Goal: Information Seeking & Learning: Learn about a topic

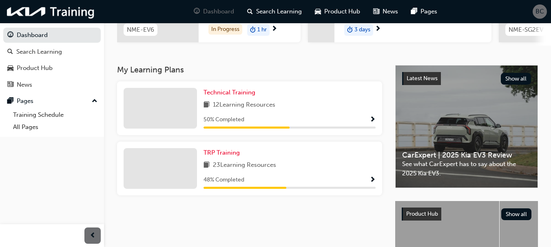
scroll to position [149, 0]
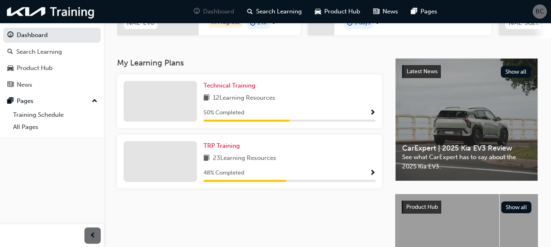
click at [374, 172] on span "Show Progress" at bounding box center [372, 173] width 6 height 7
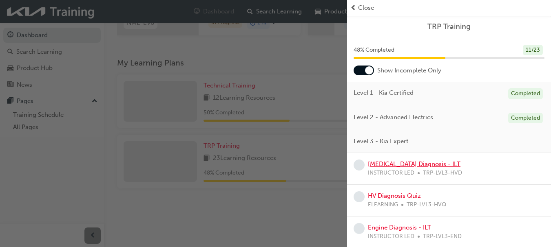
click at [423, 161] on link "[MEDICAL_DATA] Diagnosis - ILT" at bounding box center [414, 164] width 93 height 7
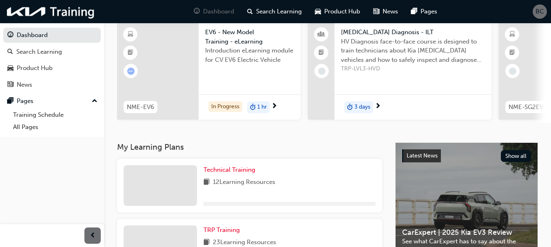
scroll to position [240, 0]
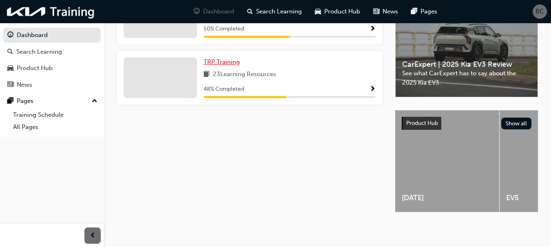
click at [217, 60] on span "TRP Training" at bounding box center [221, 61] width 36 height 7
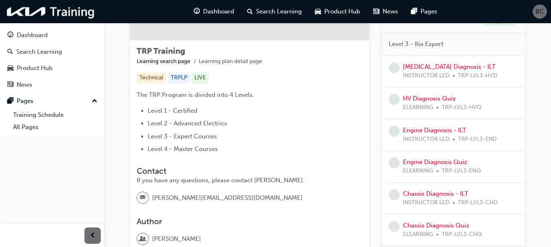
scroll to position [125, 0]
click at [455, 130] on link "Engine Diagnosis - ILT" at bounding box center [434, 129] width 63 height 7
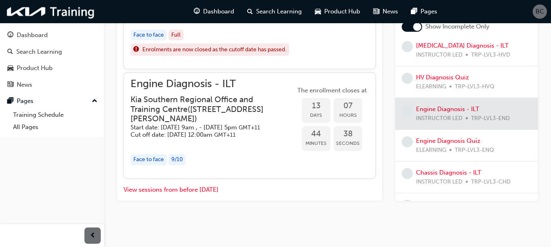
scroll to position [95, 0]
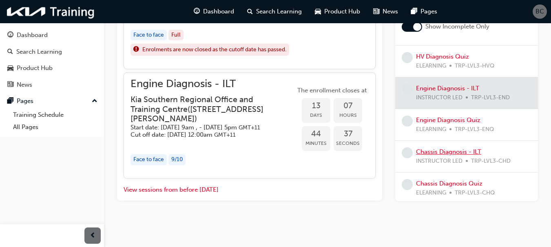
click at [462, 156] on link "Chassis Diagnosis - ILT" at bounding box center [448, 151] width 65 height 7
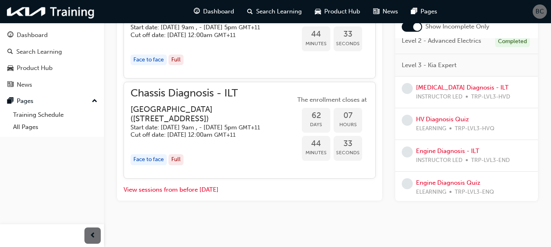
scroll to position [27, 0]
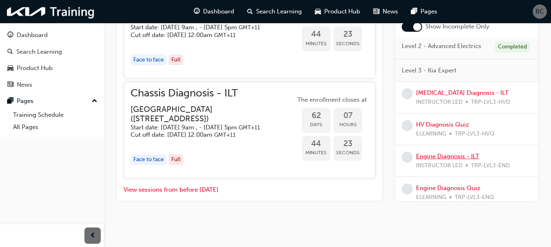
click at [439, 160] on link "Engine Diagnosis - ILT" at bounding box center [447, 156] width 63 height 7
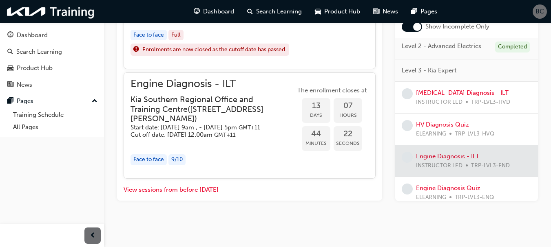
scroll to position [474, 0]
click at [221, 84] on div "Engine Diagnosis - ILT Kia Southern Regional Office and Training Centre ( 1 Ear…" at bounding box center [212, 109] width 165 height 60
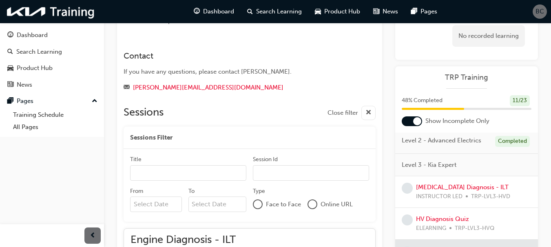
scroll to position [0, 0]
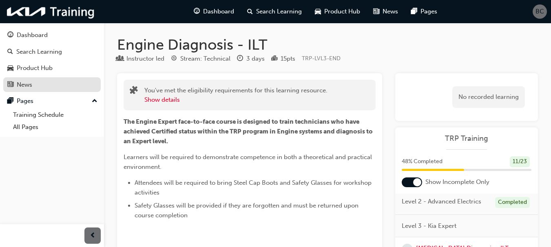
click at [45, 88] on div "News" at bounding box center [51, 85] width 89 height 10
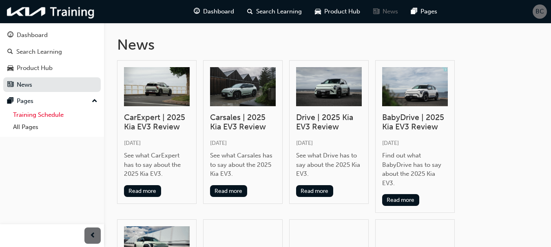
click at [53, 110] on link "Training Schedule" at bounding box center [55, 115] width 91 height 13
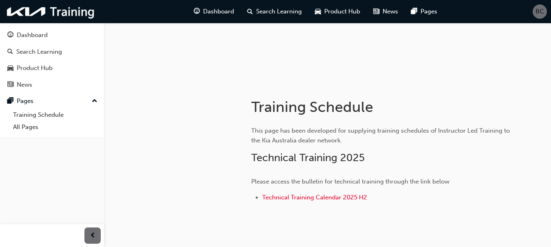
scroll to position [93, 0]
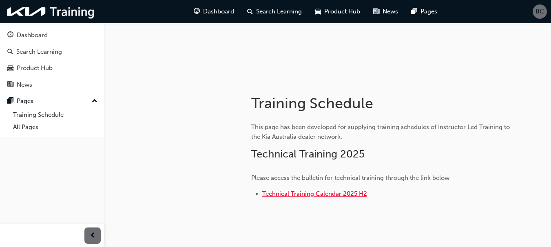
click at [333, 191] on span "Technical Training Calendar 2025 H2" at bounding box center [314, 193] width 105 height 7
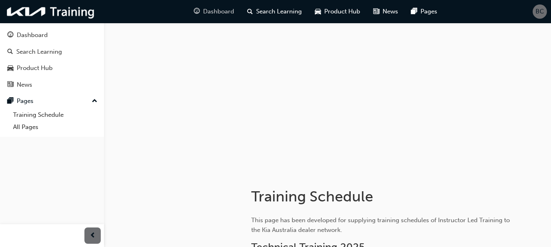
click at [204, 12] on span "Dashboard" at bounding box center [218, 11] width 31 height 9
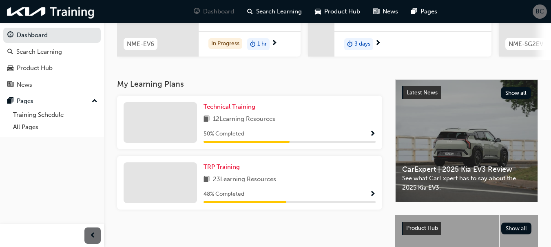
scroll to position [132, 0]
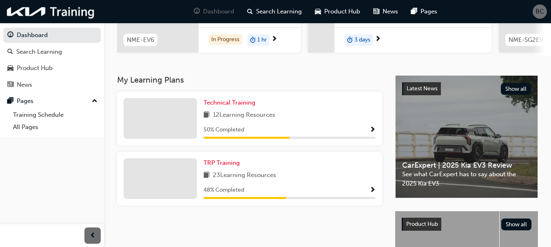
click at [374, 193] on span "Show Progress" at bounding box center [372, 190] width 6 height 7
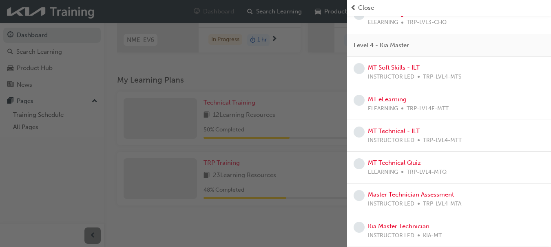
scroll to position [0, 0]
